Goal: Task Accomplishment & Management: Manage account settings

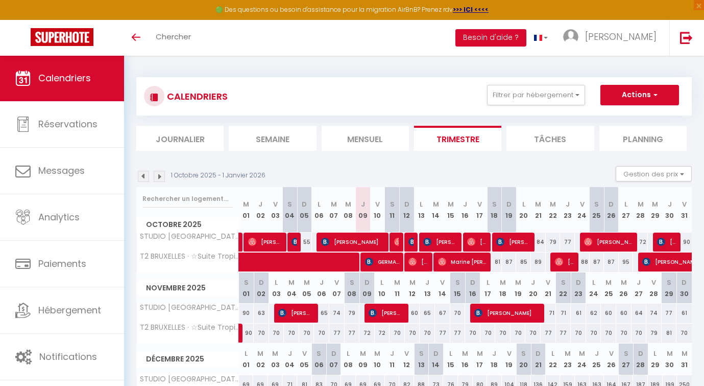
click at [407, 259] on span at bounding box center [342, 261] width 188 height 19
select select "OK"
select select "0"
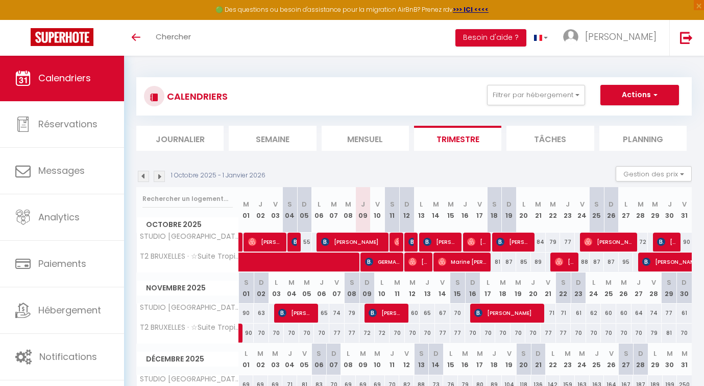
select select "1"
select select
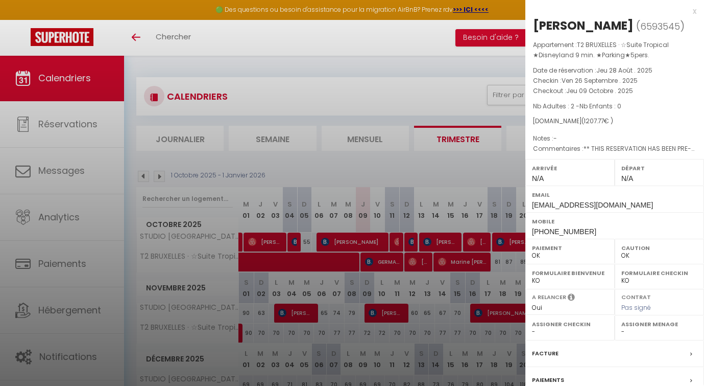
click at [410, 260] on div at bounding box center [352, 193] width 704 height 386
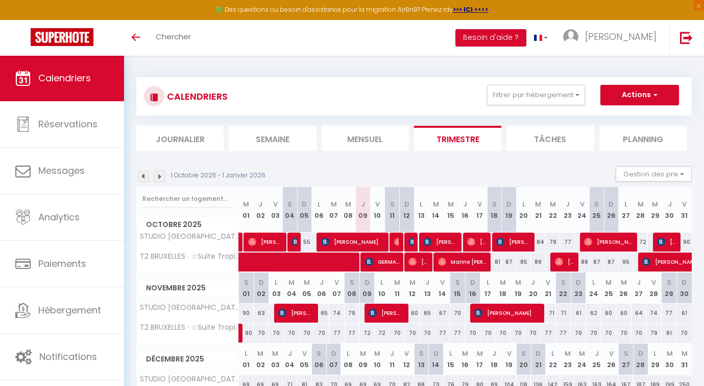
click at [444, 235] on span "[PERSON_NAME]" at bounding box center [440, 241] width 35 height 19
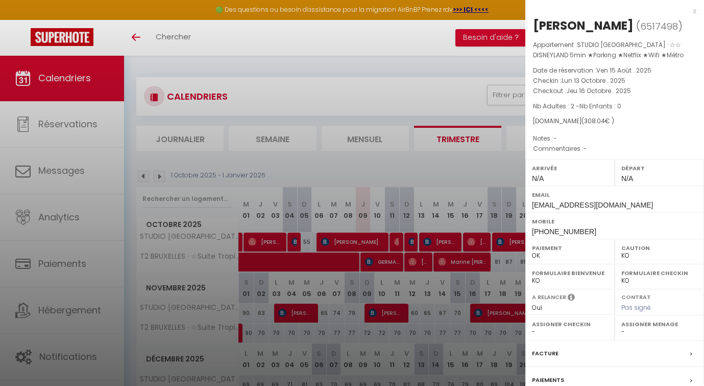
click at [443, 238] on div at bounding box center [352, 193] width 704 height 386
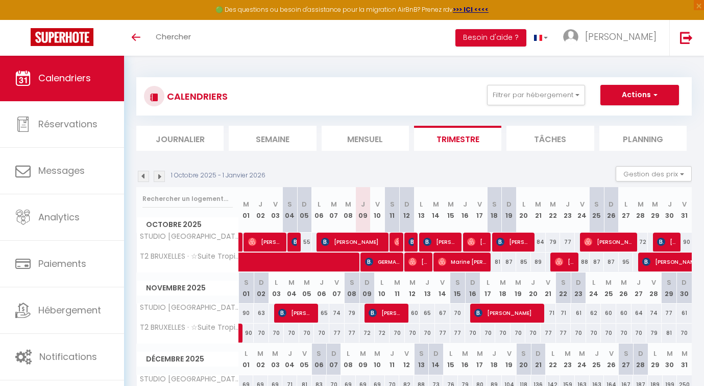
click at [441, 258] on img at bounding box center [442, 261] width 8 height 8
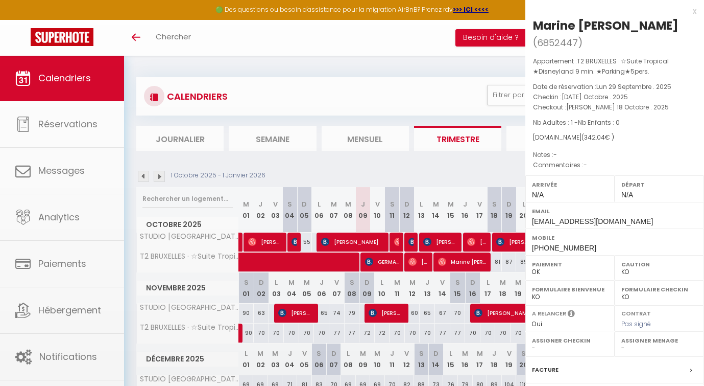
select select "OK"
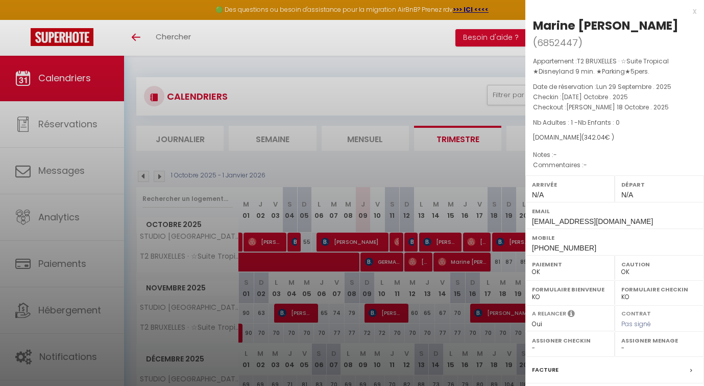
click at [442, 260] on div at bounding box center [352, 193] width 704 height 386
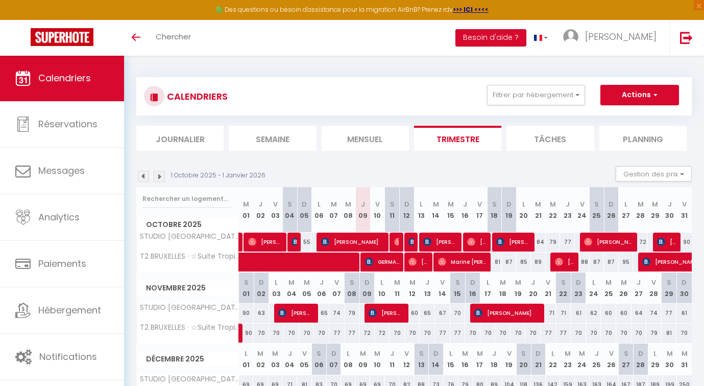
click at [455, 264] on span "Marine [PERSON_NAME]" at bounding box center [463, 261] width 50 height 19
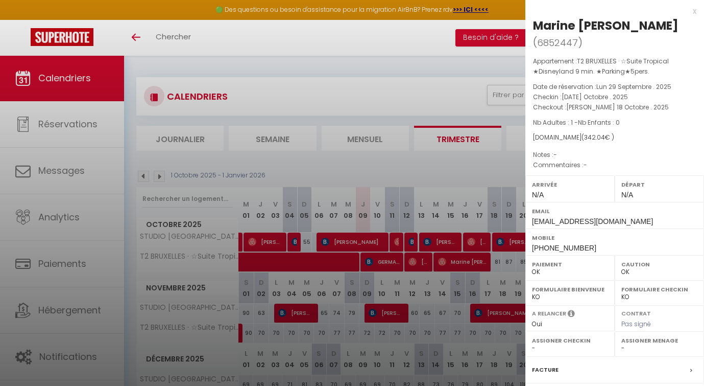
click at [539, 28] on div "Marine [PERSON_NAME]" at bounding box center [606, 25] width 146 height 16
click at [537, 26] on div "Marine [PERSON_NAME]" at bounding box center [606, 25] width 146 height 16
drag, startPoint x: 537, startPoint y: 26, endPoint x: 583, endPoint y: 23, distance: 46.0
click at [583, 23] on div "Marine [PERSON_NAME]" at bounding box center [606, 25] width 146 height 16
copy div "Marine [PERSON_NAME]"
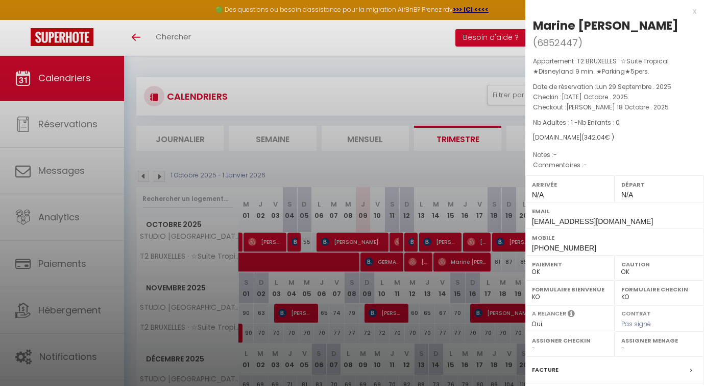
click at [433, 280] on div at bounding box center [352, 193] width 704 height 386
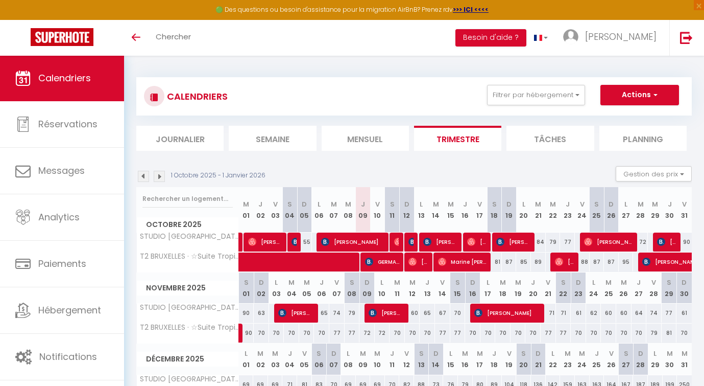
click at [444, 262] on img at bounding box center [442, 261] width 8 height 8
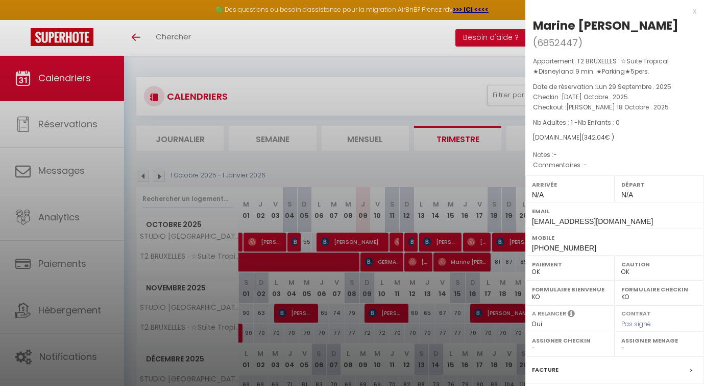
click at [444, 262] on div at bounding box center [352, 193] width 704 height 386
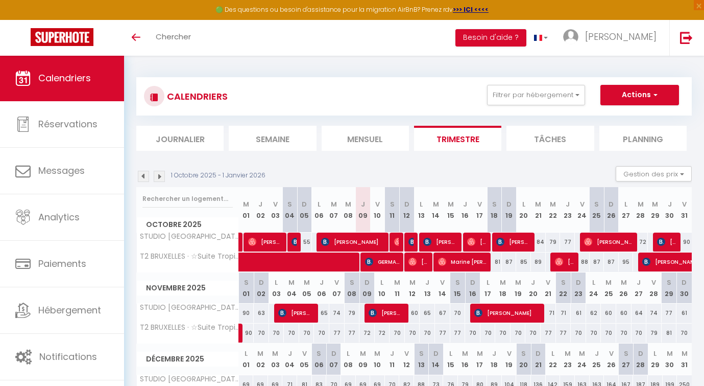
click at [416, 262] on img at bounding box center [413, 261] width 8 height 8
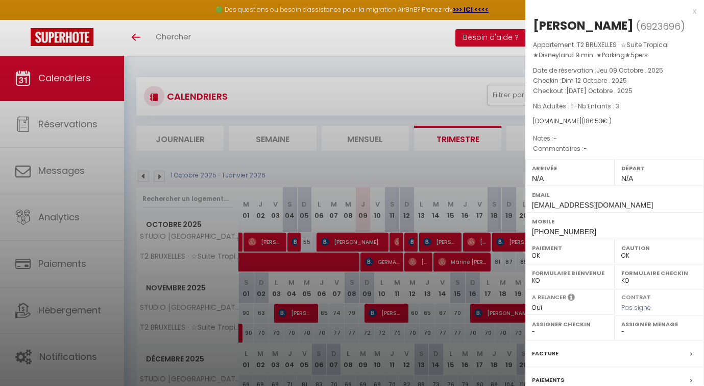
click at [416, 262] on div at bounding box center [352, 193] width 704 height 386
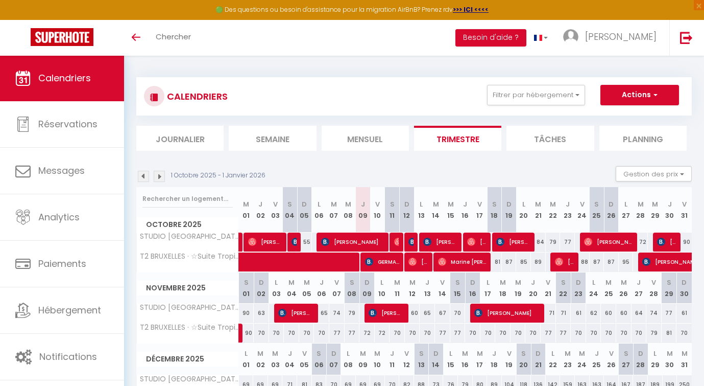
click at [385, 263] on span "GERMAN MOSLARES" at bounding box center [382, 261] width 35 height 19
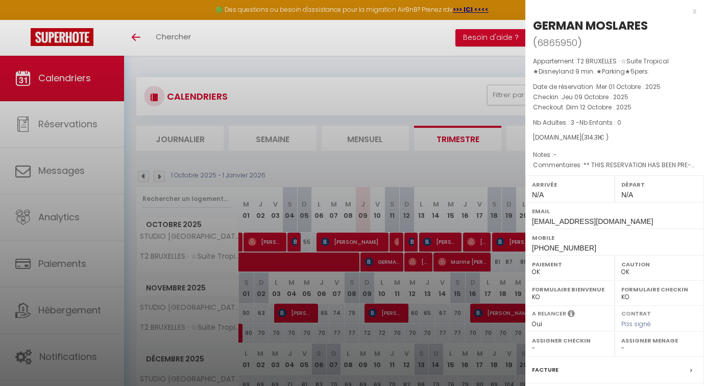
click at [385, 263] on div at bounding box center [352, 193] width 704 height 386
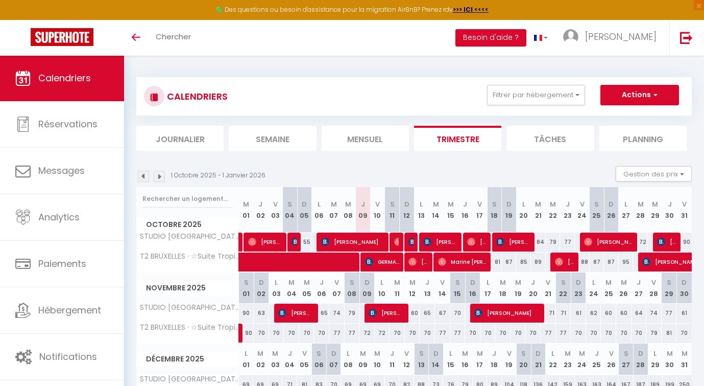
click at [417, 263] on span "[PERSON_NAME]" at bounding box center [419, 261] width 20 height 19
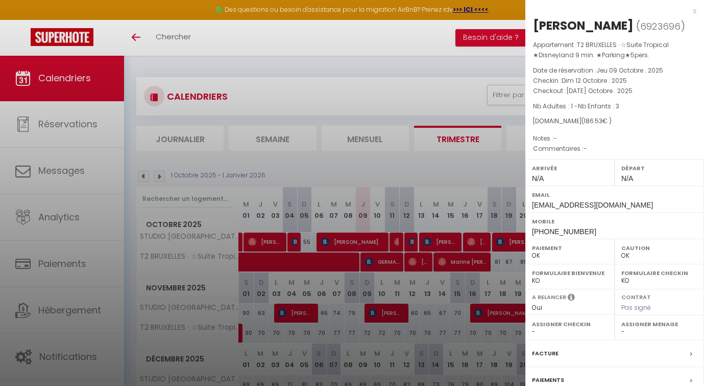
click at [417, 263] on div at bounding box center [352, 193] width 704 height 386
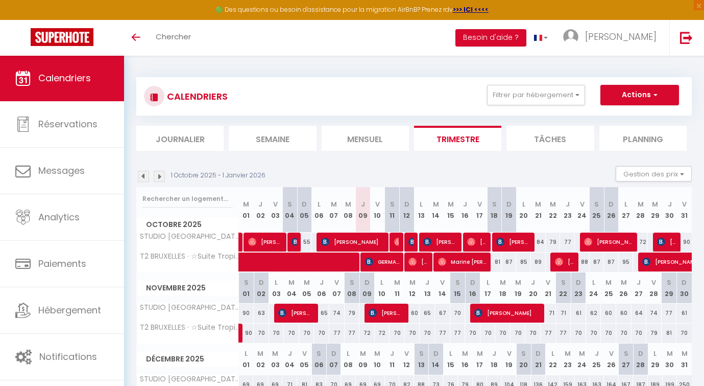
click at [441, 262] on img at bounding box center [442, 261] width 8 height 8
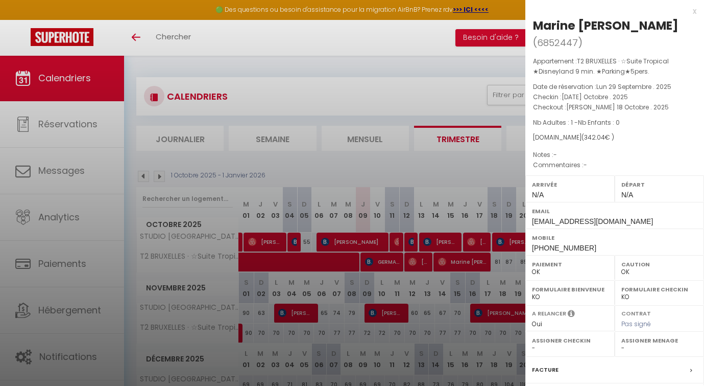
click at [441, 262] on div at bounding box center [352, 193] width 704 height 386
